Goal: Task Accomplishment & Management: Use online tool/utility

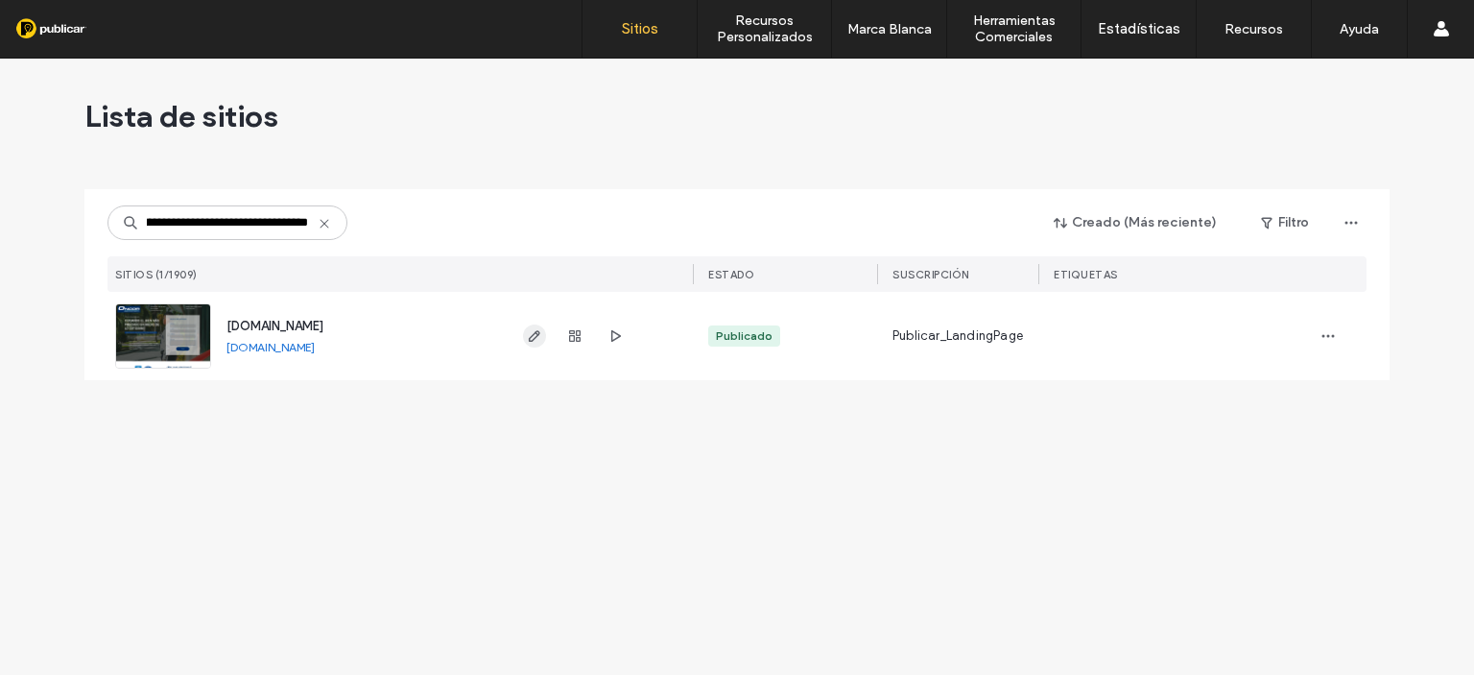
type input "**********"
click at [527, 337] on icon "button" at bounding box center [534, 335] width 15 height 15
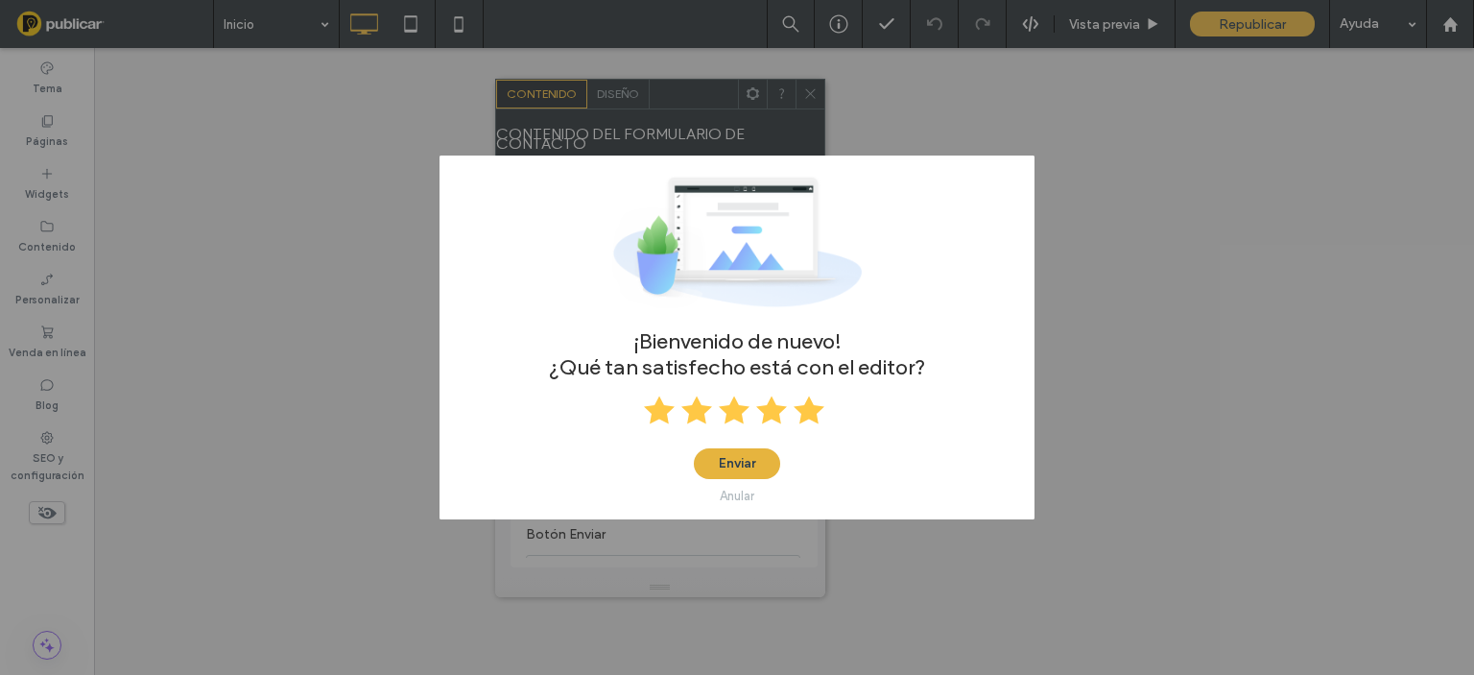
click at [744, 462] on button "Enviar" at bounding box center [737, 463] width 86 height 31
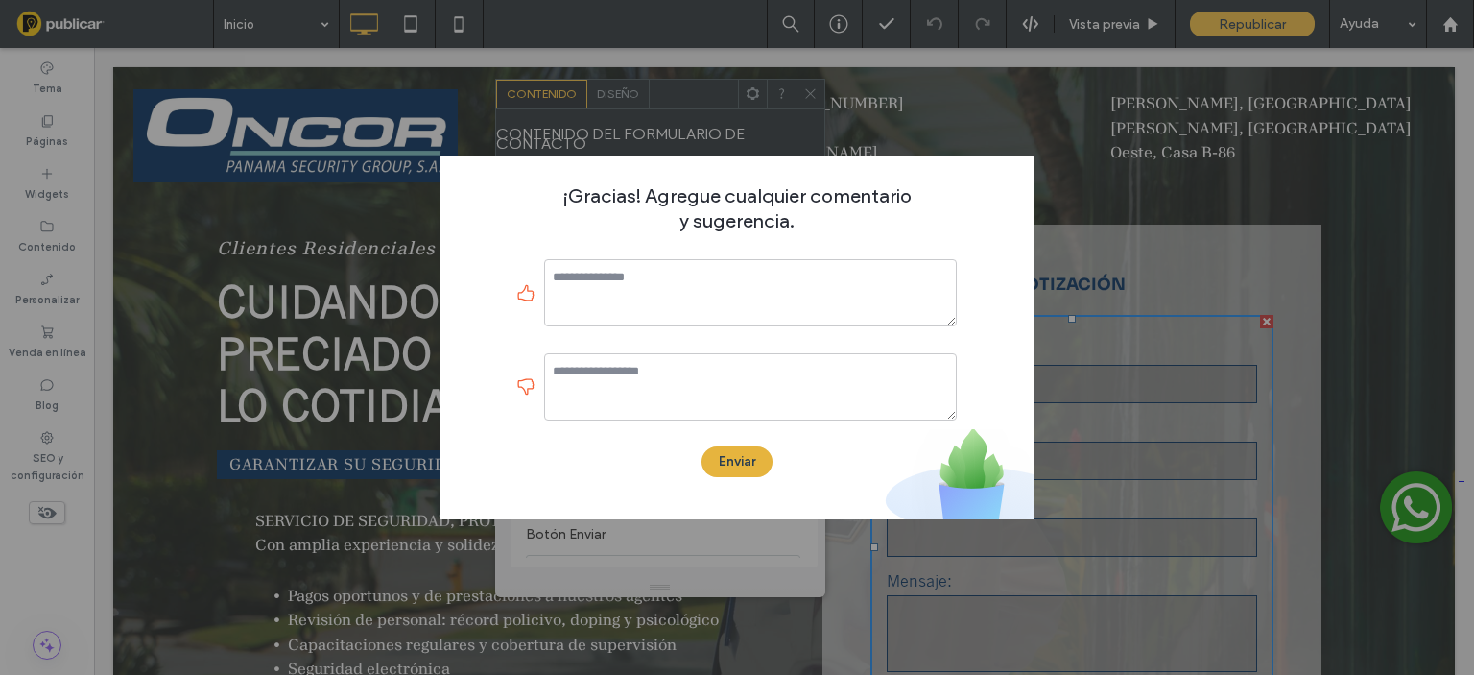
click at [747, 468] on button "Enviar" at bounding box center [736, 461] width 71 height 31
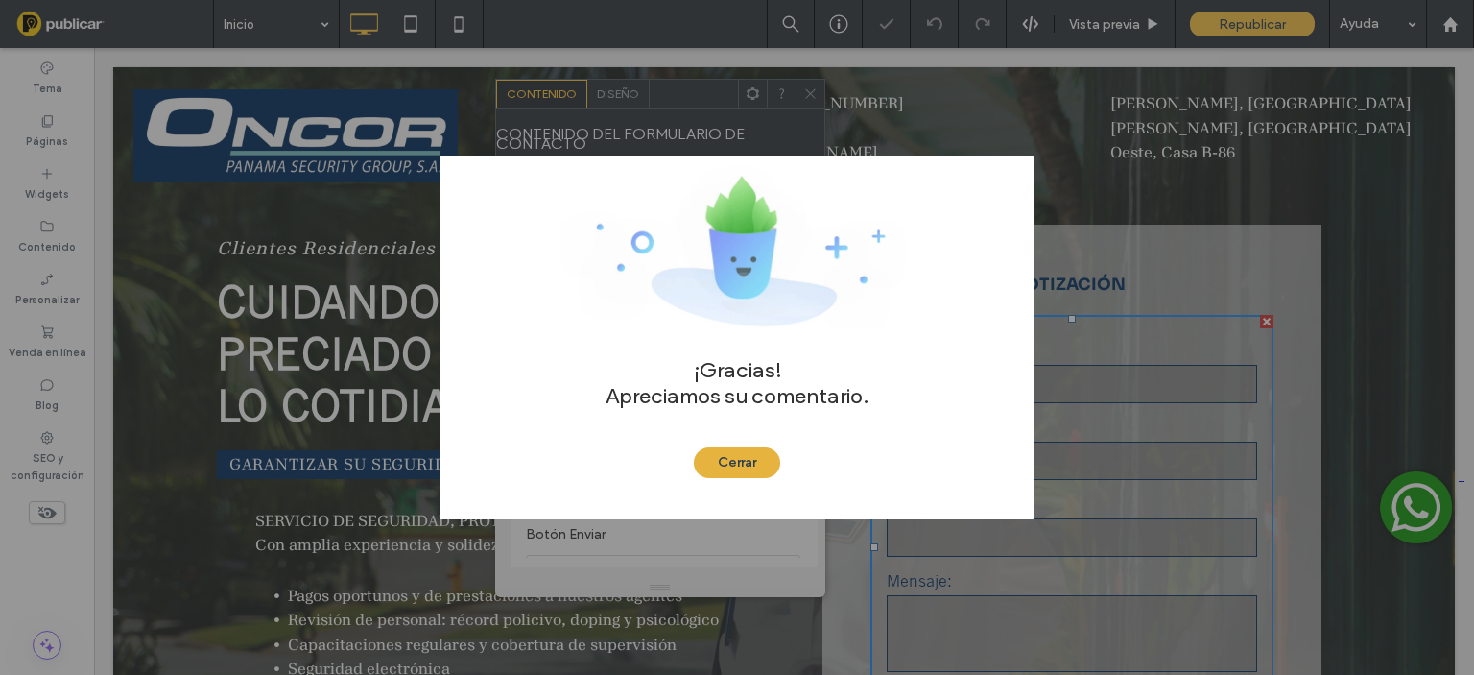
click at [741, 453] on button "Cerrar" at bounding box center [737, 462] width 86 height 31
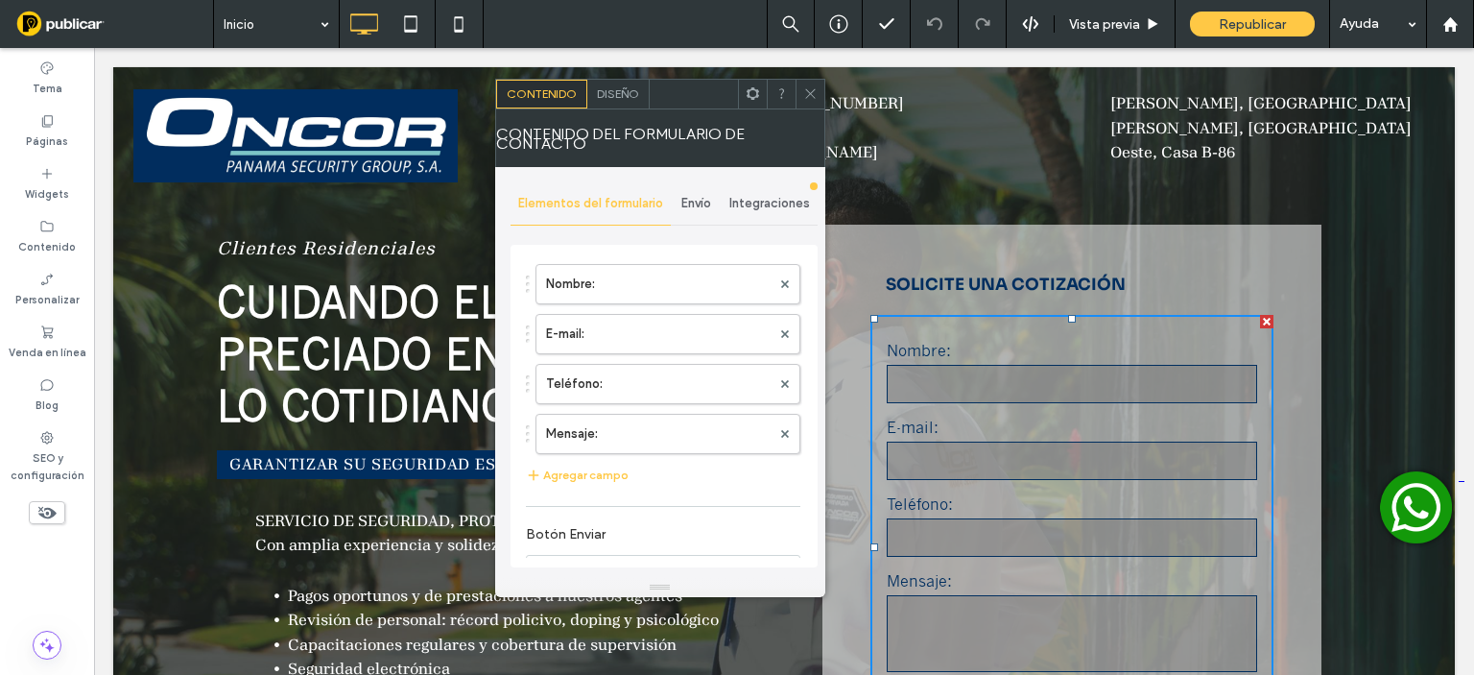
click at [756, 92] on use at bounding box center [753, 93] width 12 height 12
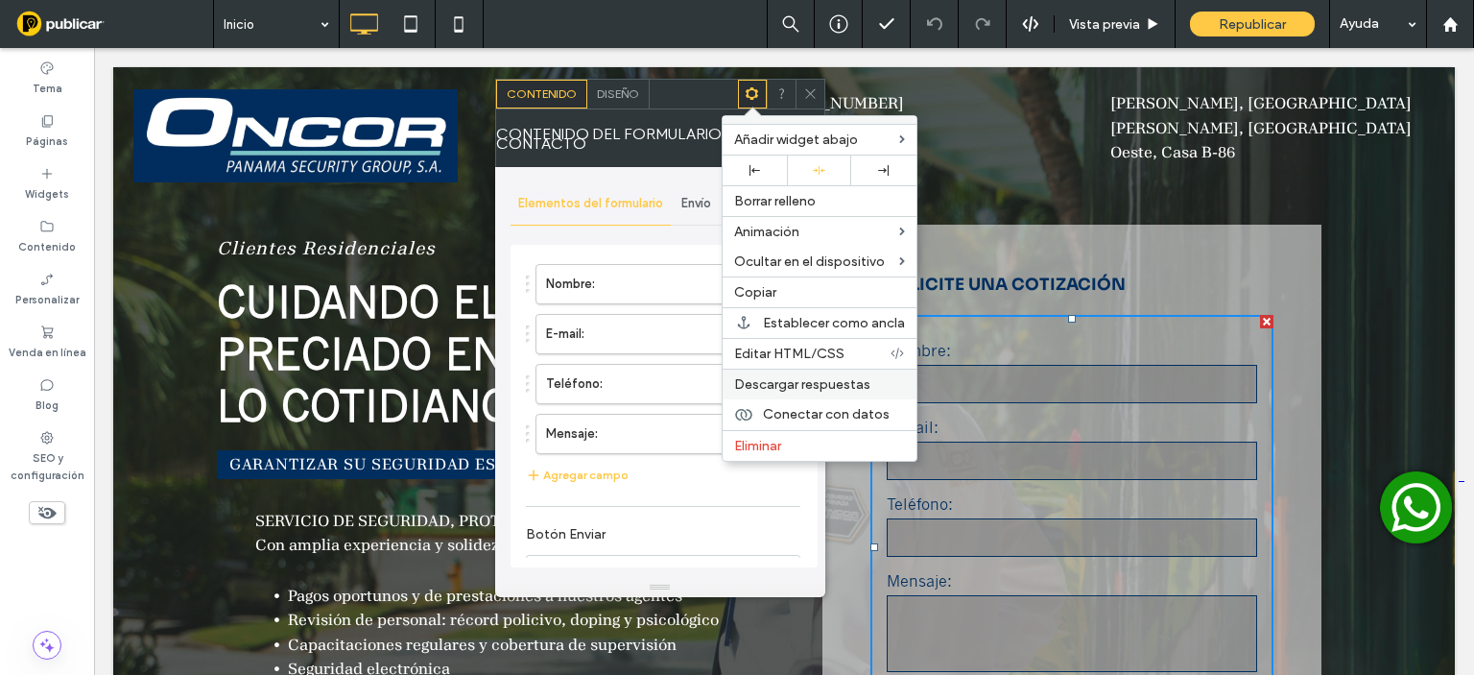
click at [828, 378] on span "Descargar respuestas" at bounding box center [802, 384] width 136 height 16
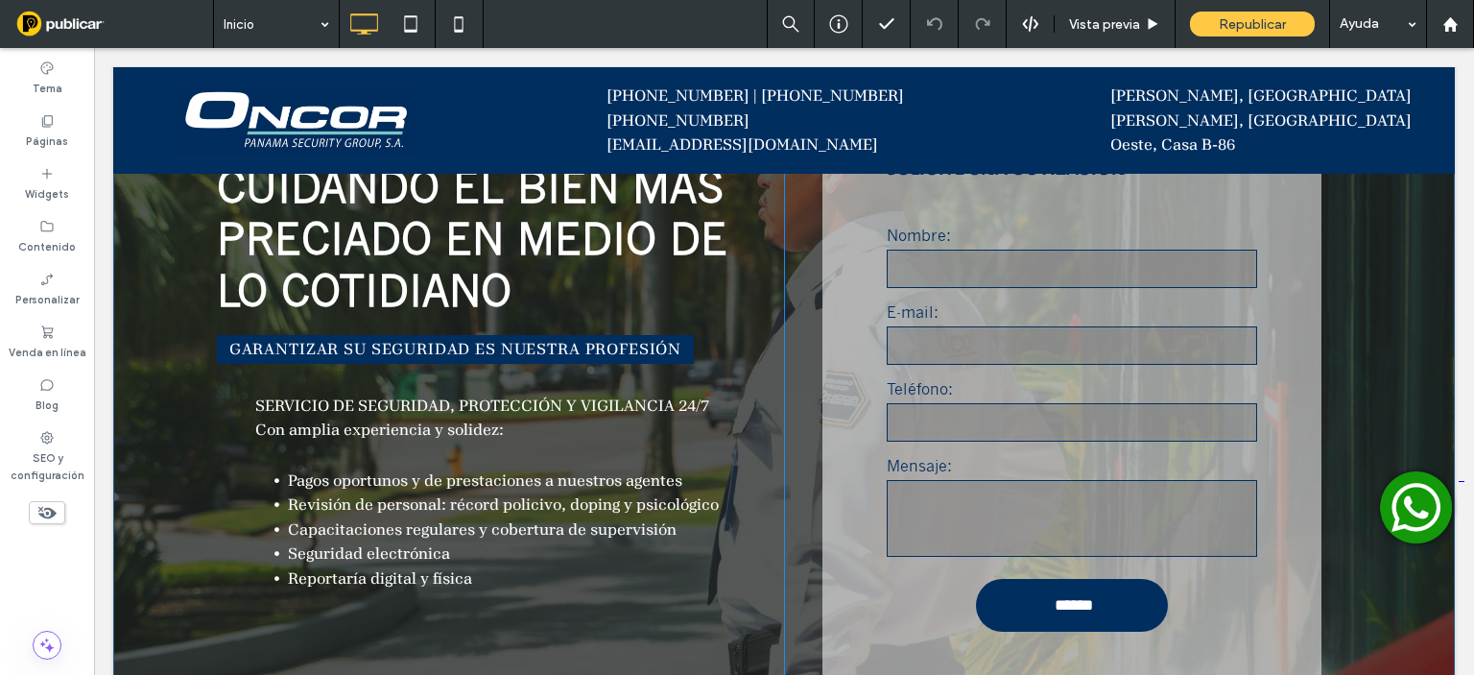
scroll to position [384, 0]
